Goal: Find specific page/section: Find specific page/section

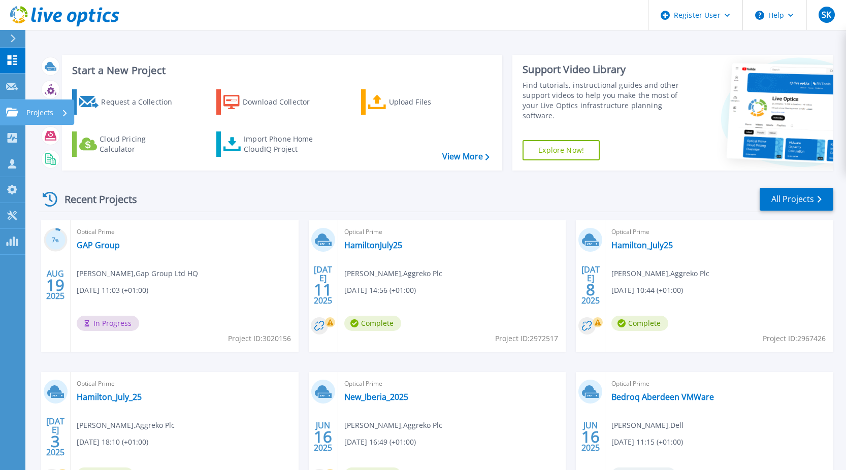
click at [17, 113] on icon at bounding box center [12, 112] width 12 height 9
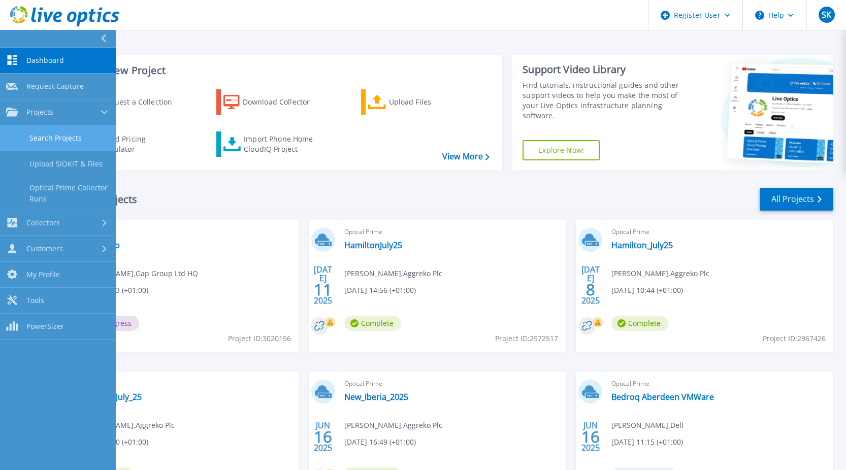
click at [55, 142] on link "Search Projects" at bounding box center [58, 138] width 116 height 26
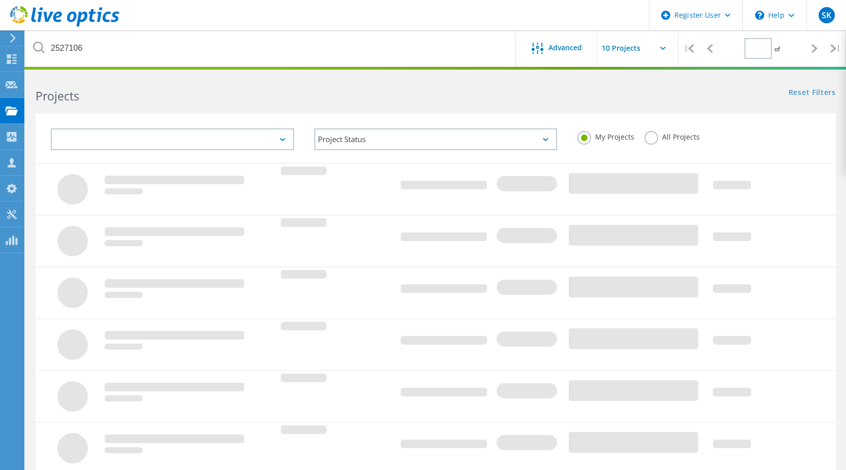
type input "1"
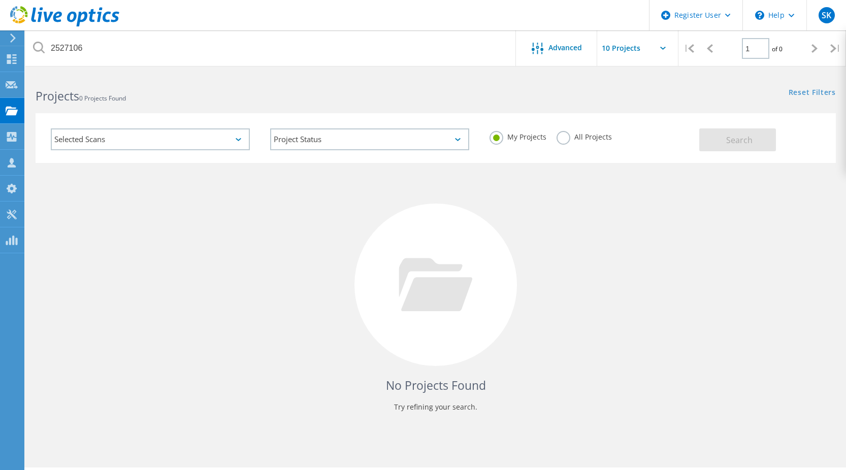
click at [563, 140] on label "All Projects" at bounding box center [584, 136] width 55 height 10
click at [0, 0] on input "All Projects" at bounding box center [0, 0] width 0 height 0
click at [722, 144] on button "Search" at bounding box center [737, 139] width 77 height 23
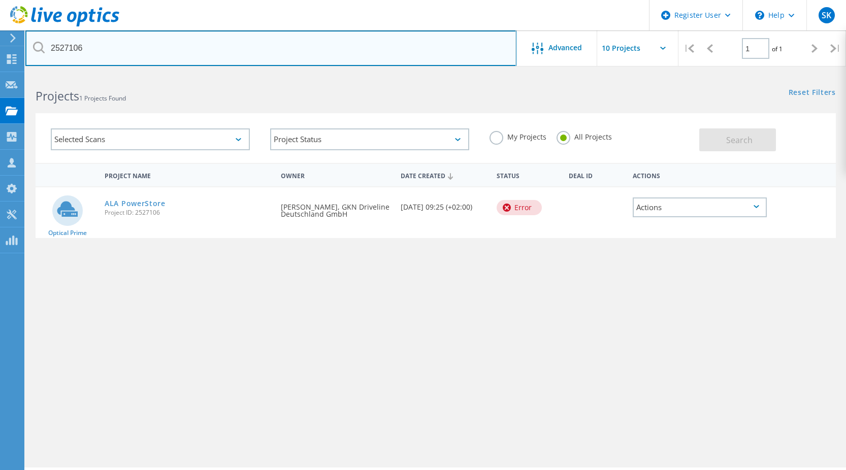
drag, startPoint x: 95, startPoint y: 48, endPoint x: 37, endPoint y: 49, distance: 58.4
click at [37, 49] on div "2527106" at bounding box center [270, 48] width 491 height 36
type input "arcadis"
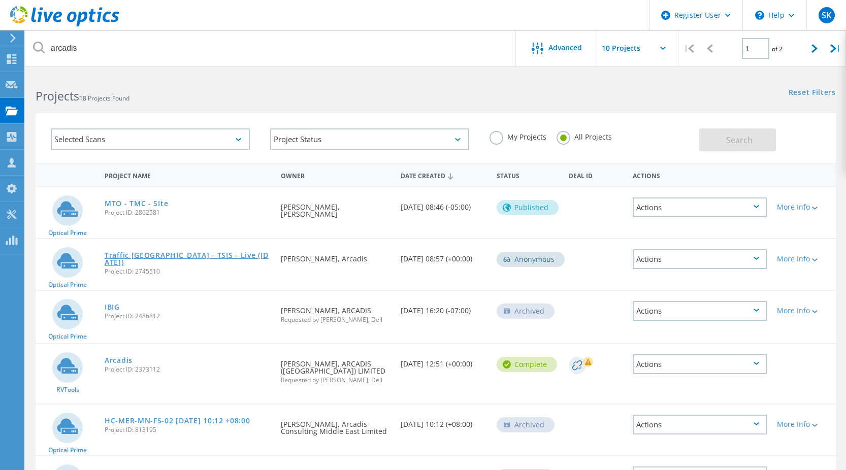
click at [192, 256] on link "Traffic Scotland - TSIS - Live (Nov 2024)" at bounding box center [188, 259] width 166 height 14
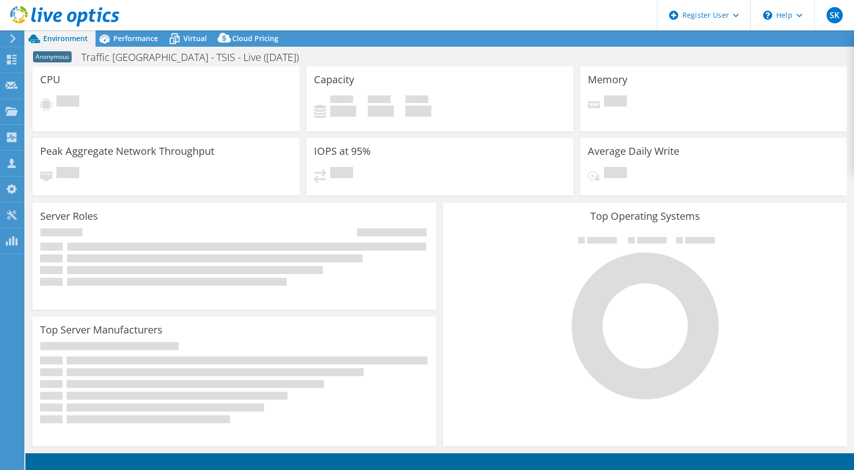
select select "EULondon"
select select "GBP"
